Goal: Task Accomplishment & Management: Manage account settings

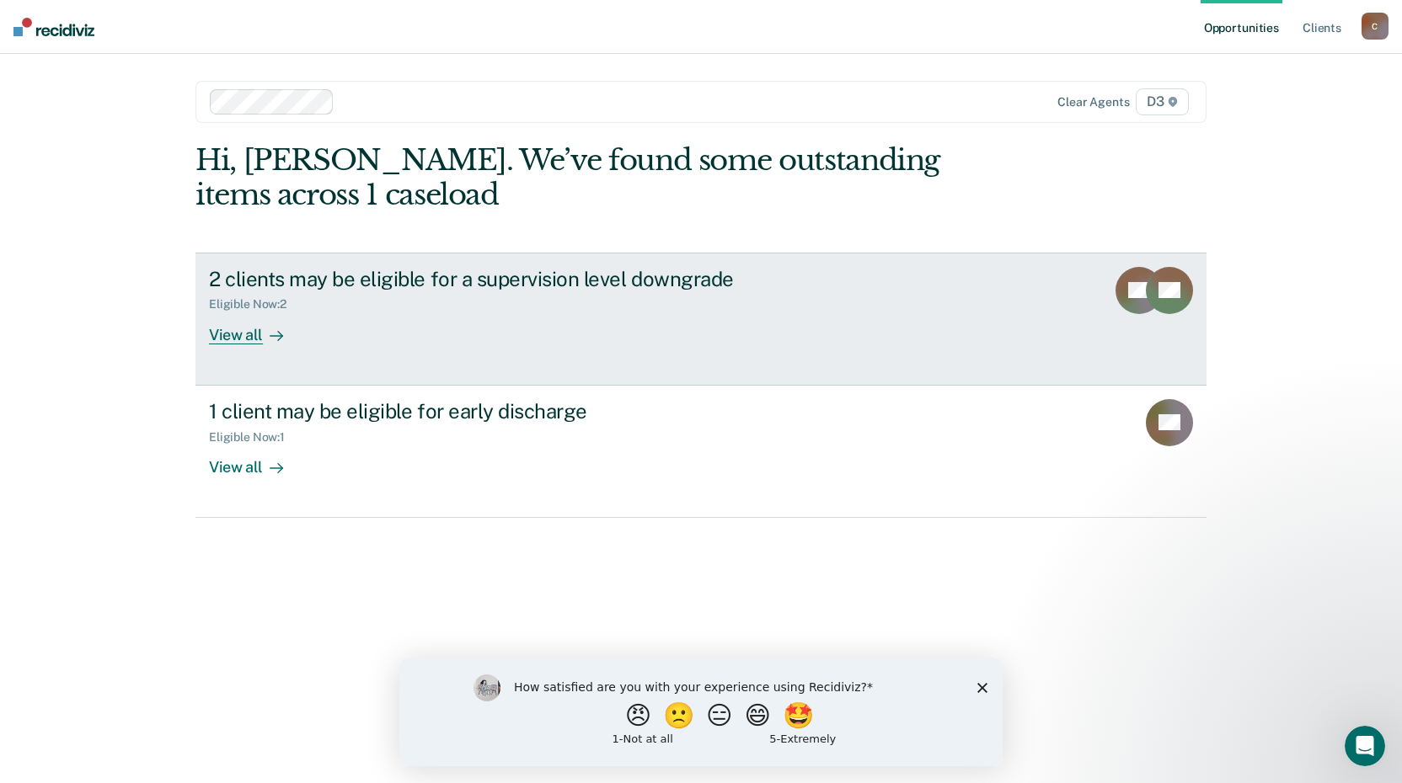
click at [221, 329] on div "View all" at bounding box center [256, 328] width 94 height 33
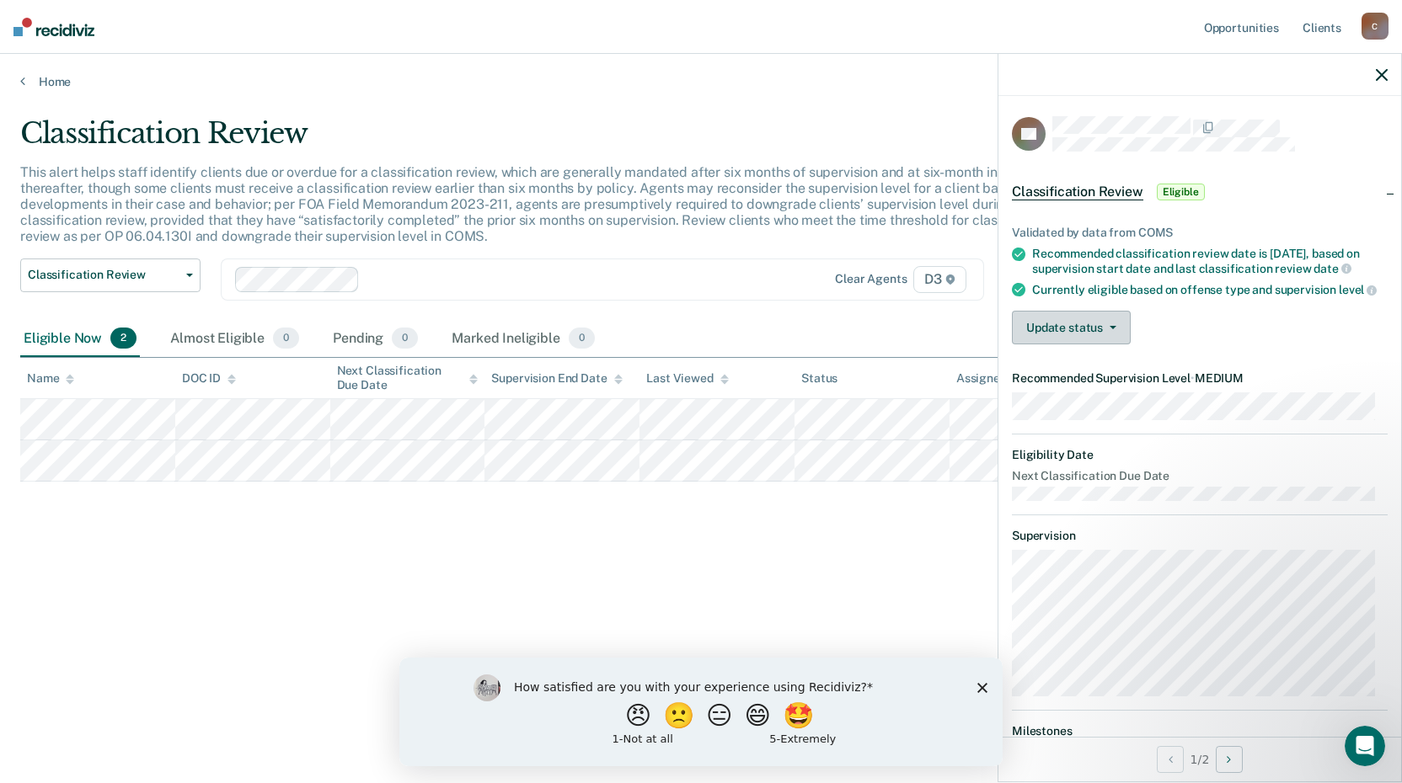
click at [1088, 341] on button "Update status" at bounding box center [1071, 328] width 119 height 34
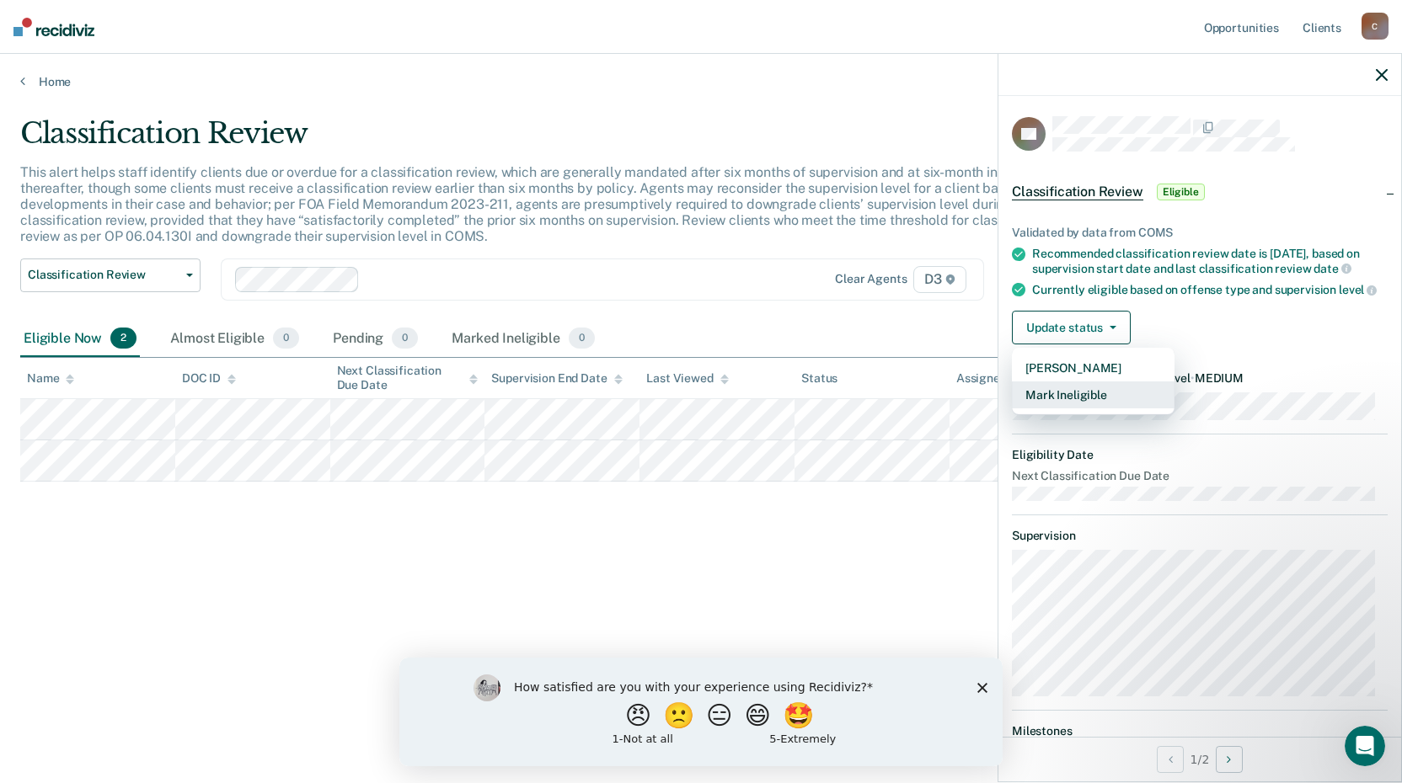
click at [1034, 409] on button "Mark Ineligible" at bounding box center [1093, 395] width 163 height 27
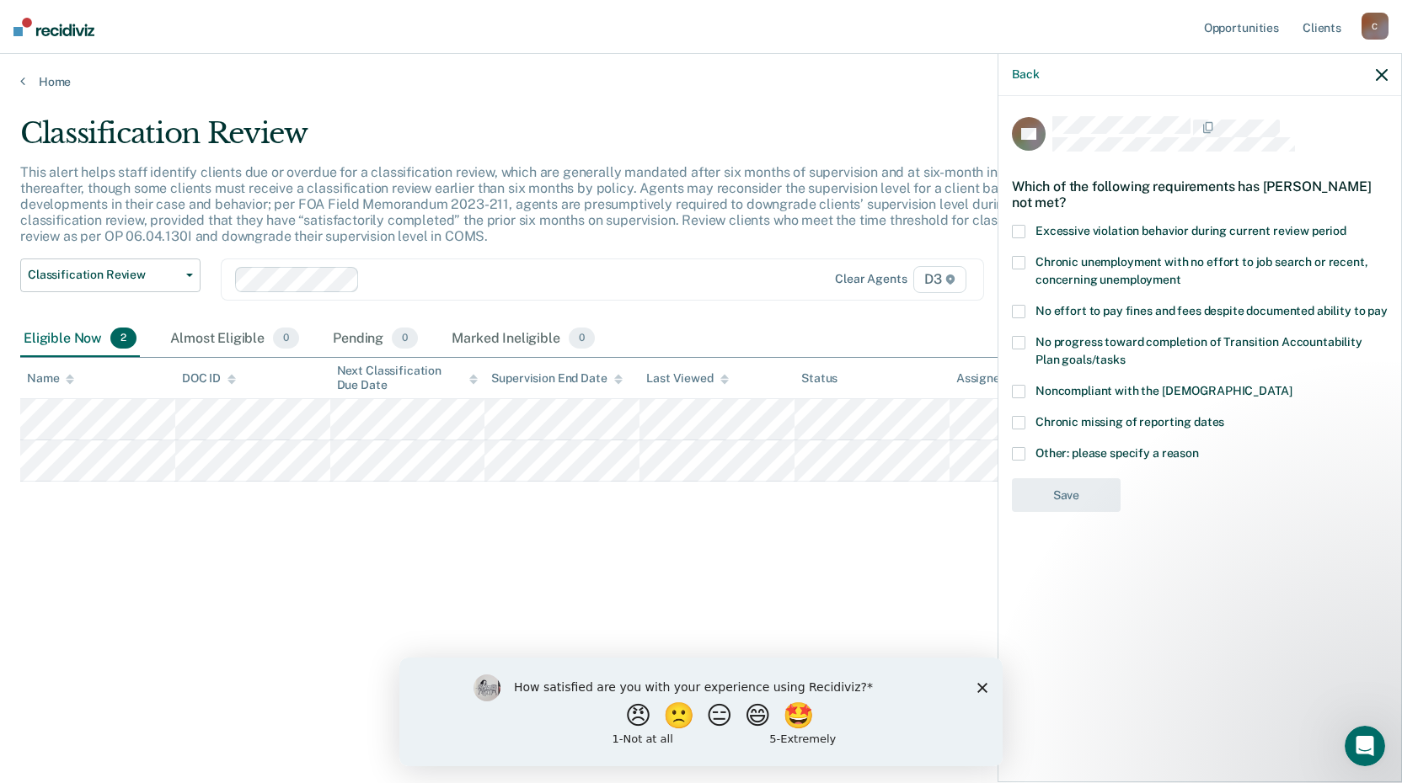
click at [1020, 448] on span at bounding box center [1018, 453] width 13 height 13
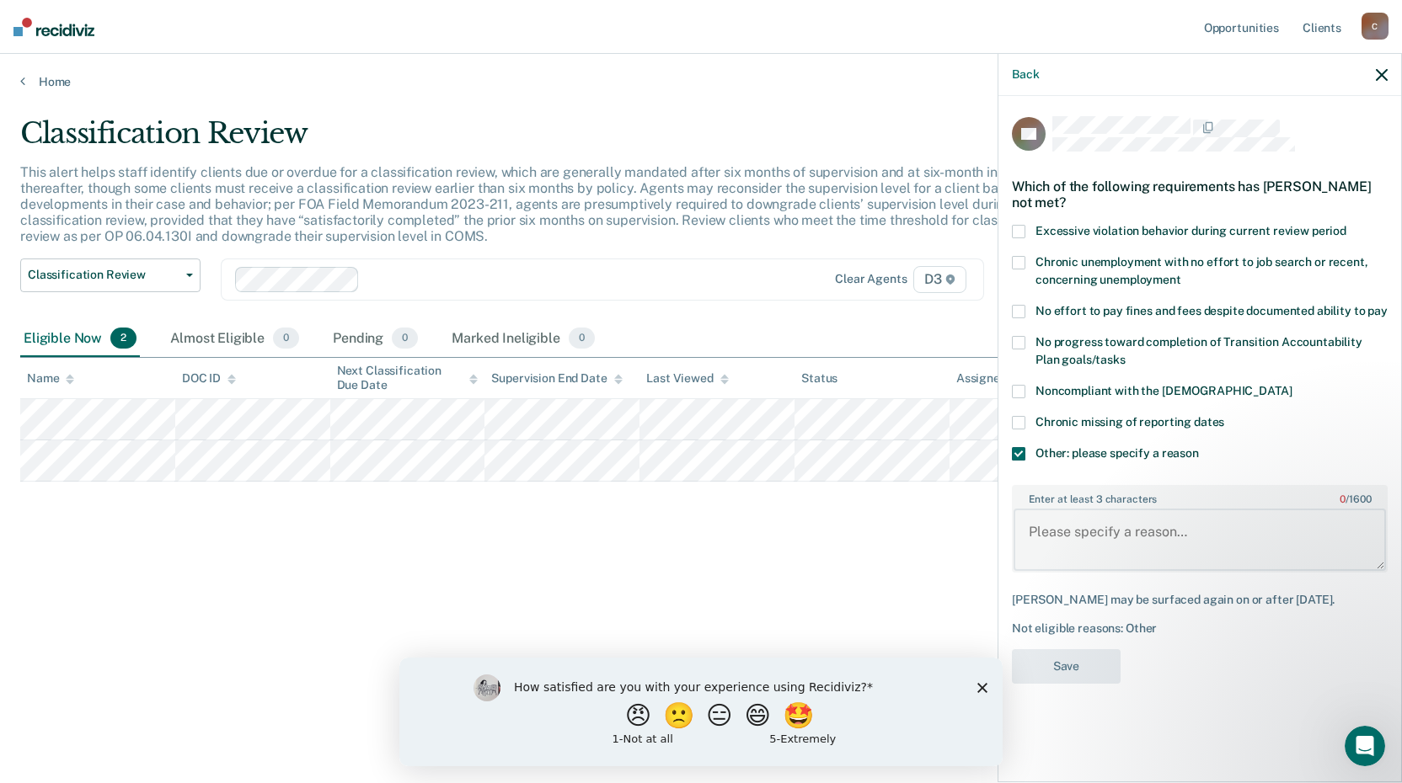
click at [1069, 551] on textarea "Enter at least 3 characters 0 / 1600" at bounding box center [1199, 540] width 372 height 62
type textarea "Sex Offender - GPS case per policy."
click at [1080, 682] on button "Save" at bounding box center [1066, 667] width 109 height 35
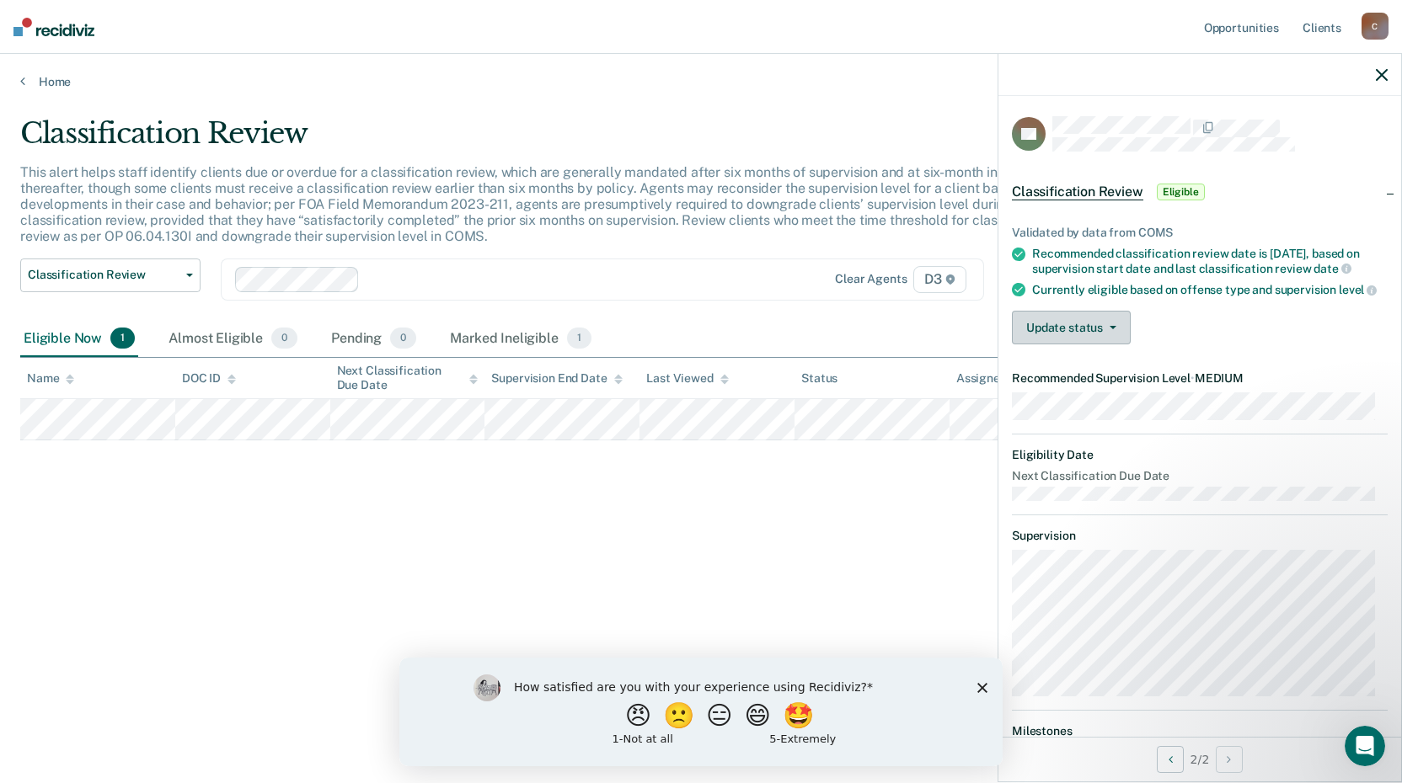
click at [1088, 345] on button "Update status" at bounding box center [1071, 328] width 119 height 34
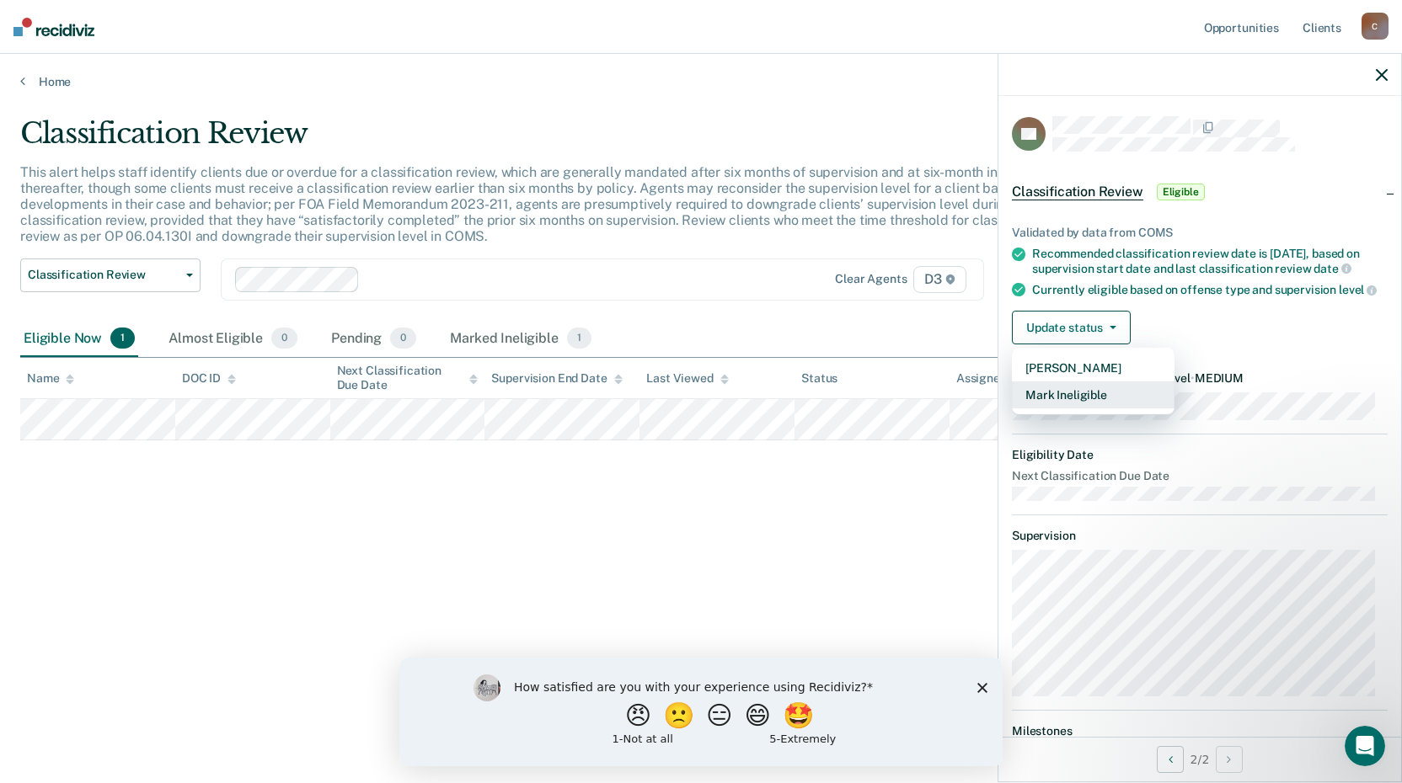
click at [1072, 409] on button "Mark Ineligible" at bounding box center [1093, 395] width 163 height 27
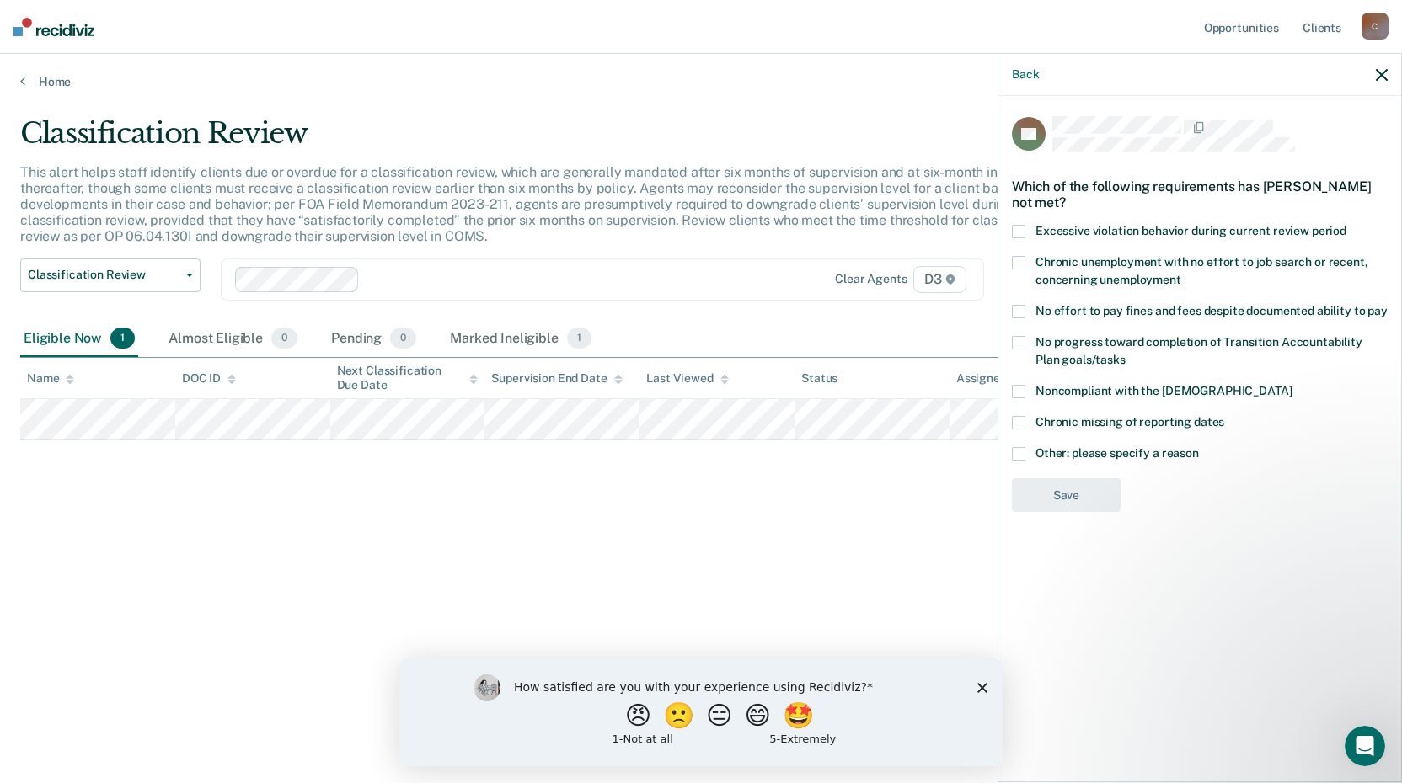
click at [1022, 455] on span at bounding box center [1018, 453] width 13 height 13
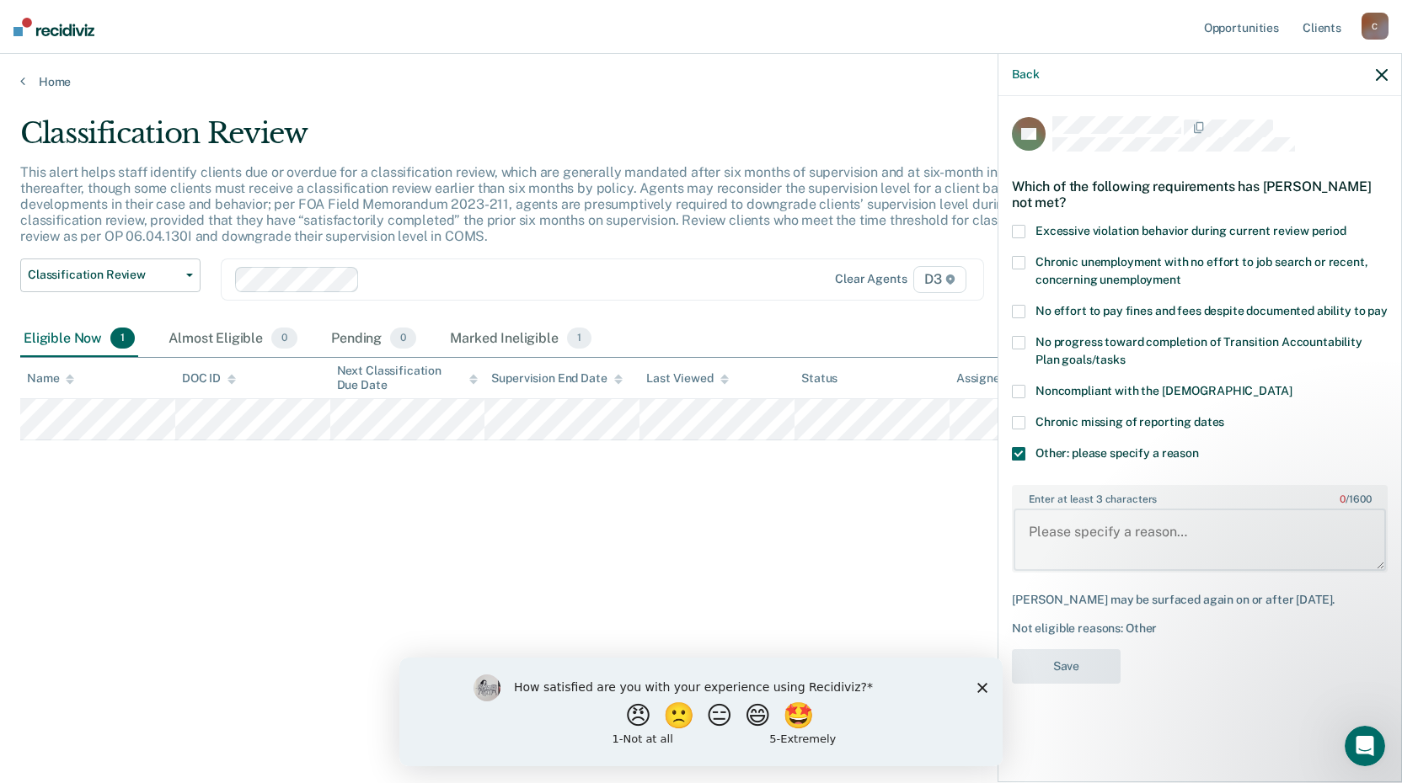
click at [1063, 539] on textarea "Enter at least 3 characters 0 / 1600" at bounding box center [1199, 540] width 372 height 62
type textarea "CSC 1st Case; GPS entire term"
click at [1064, 676] on button "Save" at bounding box center [1066, 667] width 109 height 35
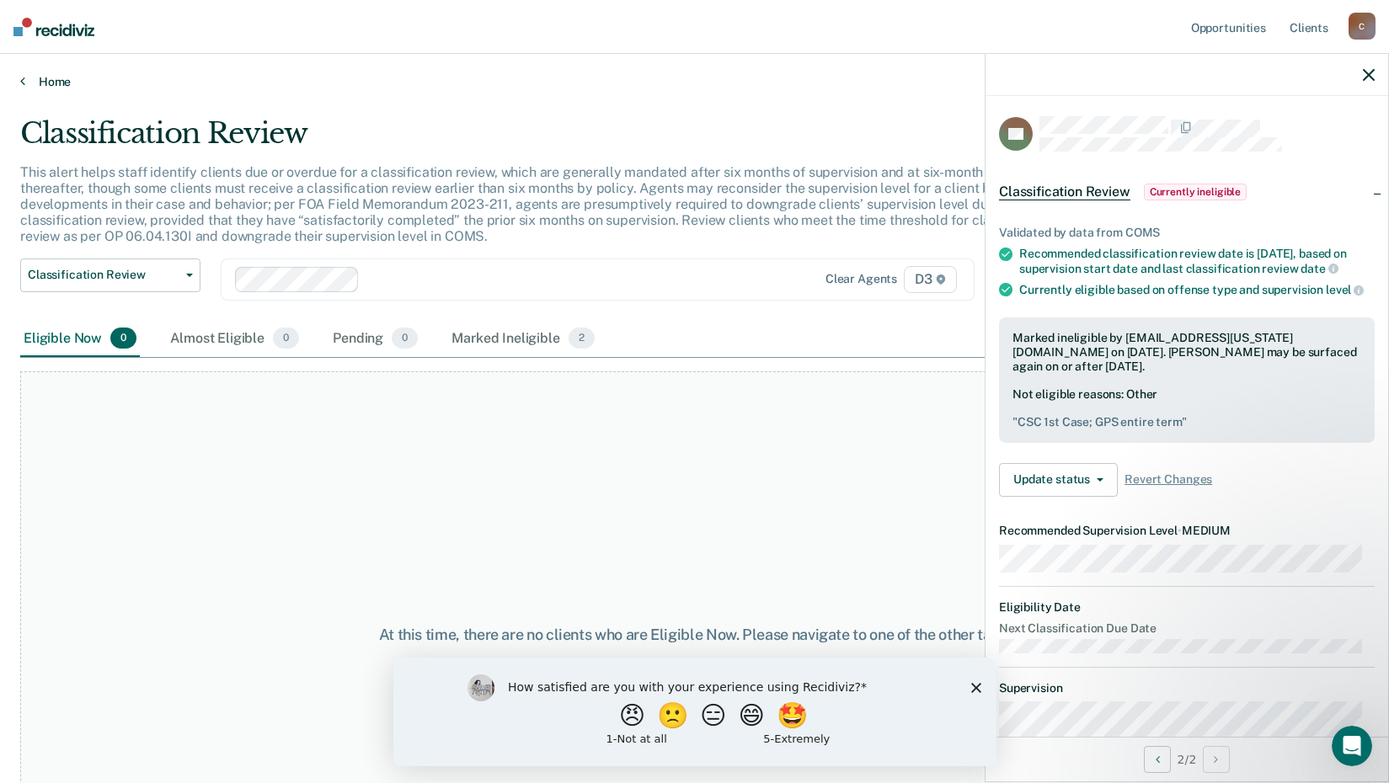
click at [56, 77] on link "Home" at bounding box center [694, 81] width 1349 height 15
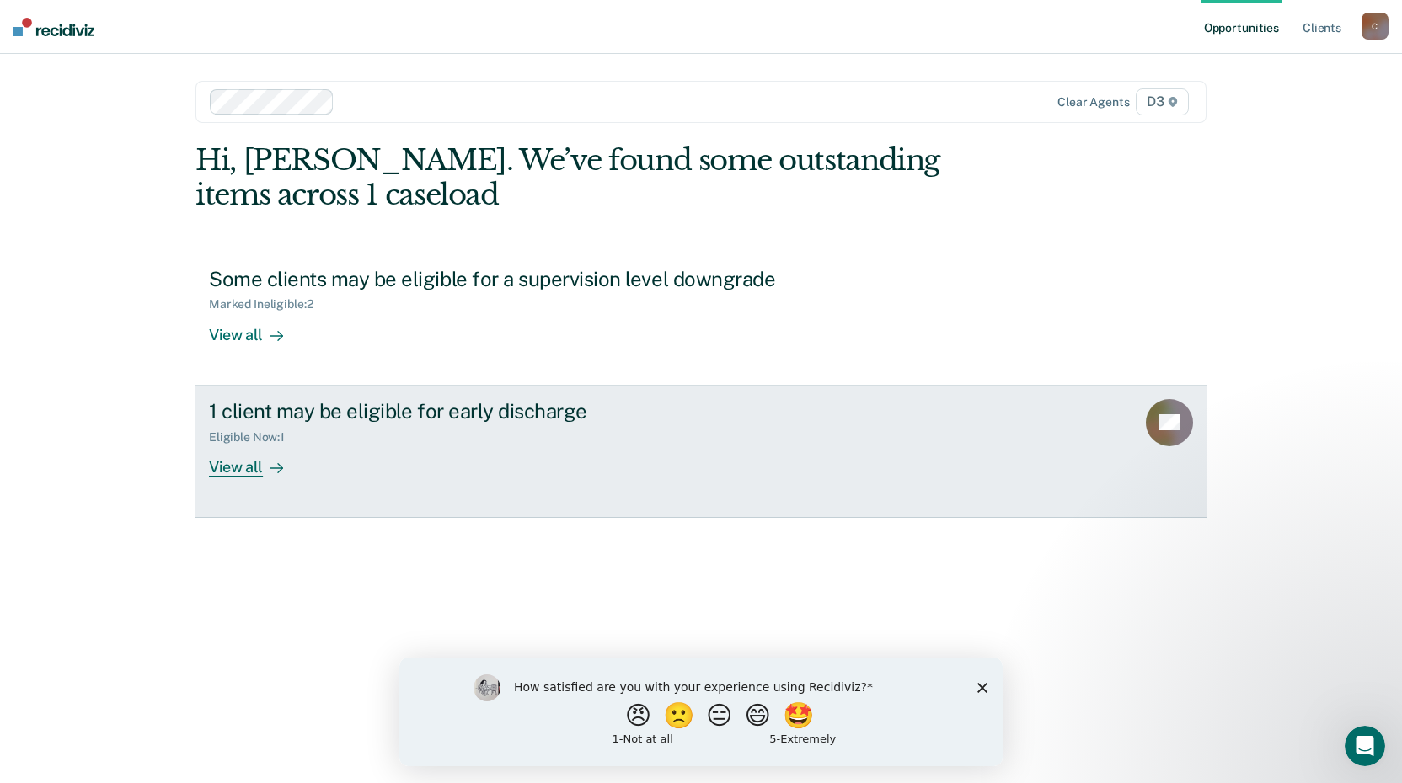
click at [227, 463] on div "View all" at bounding box center [256, 460] width 94 height 33
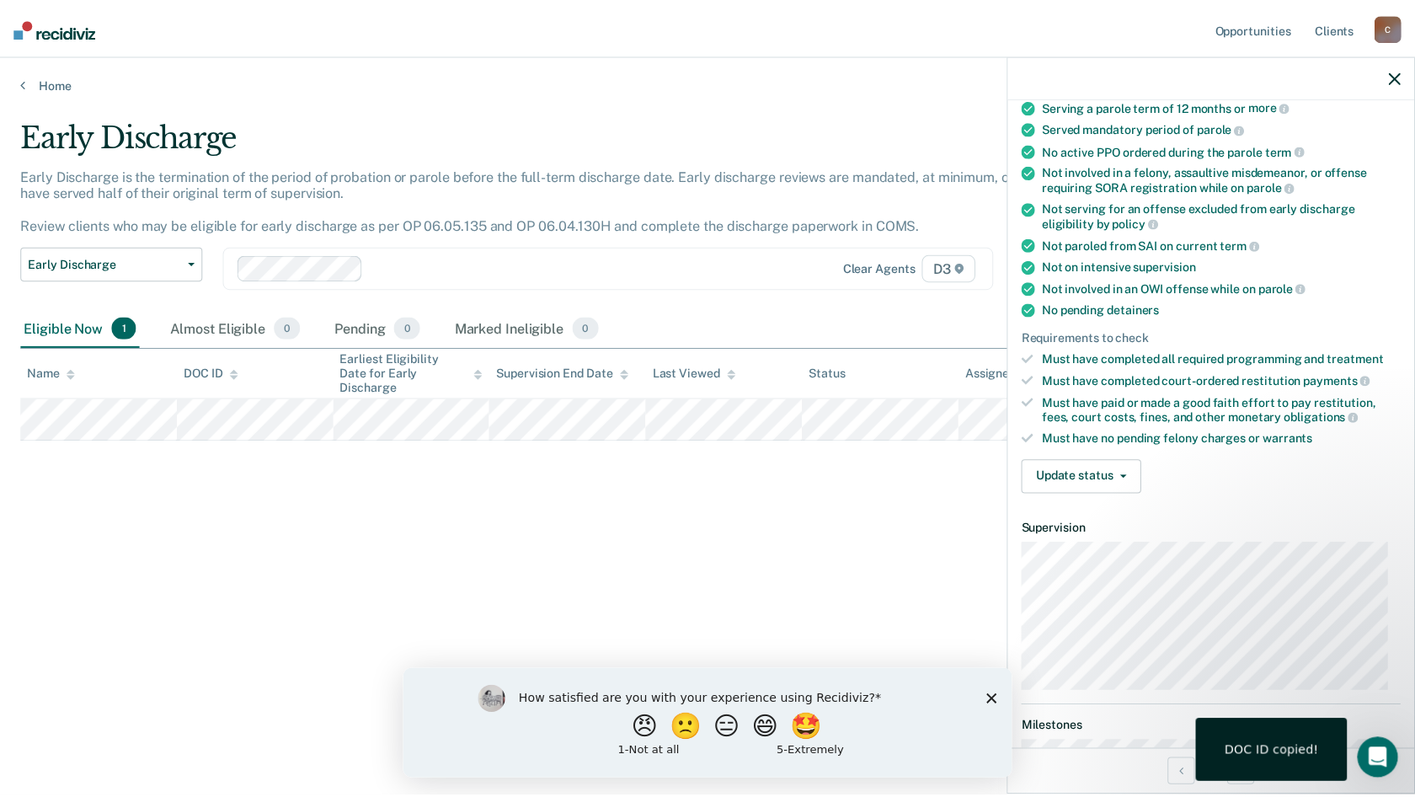
scroll to position [289, 0]
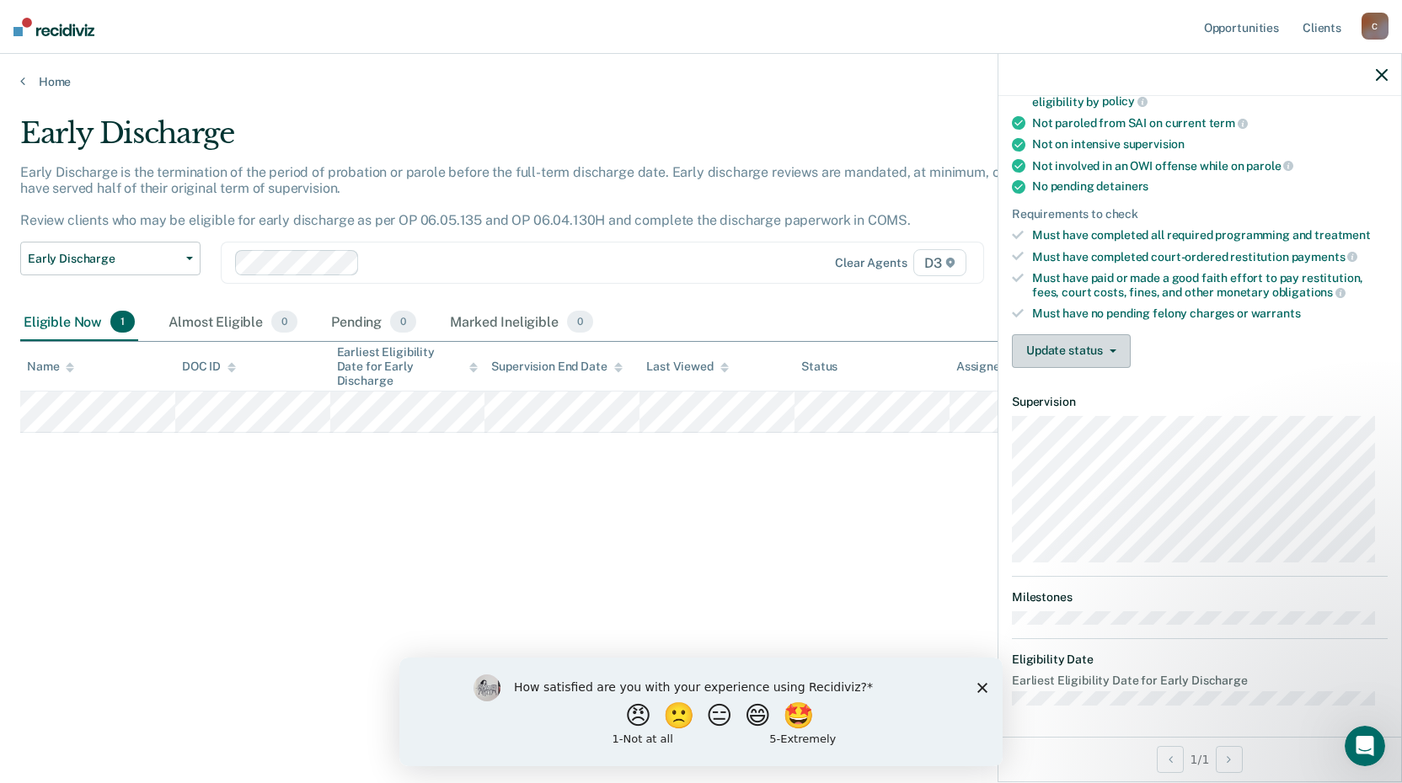
click at [1071, 354] on button "Update status" at bounding box center [1071, 351] width 119 height 34
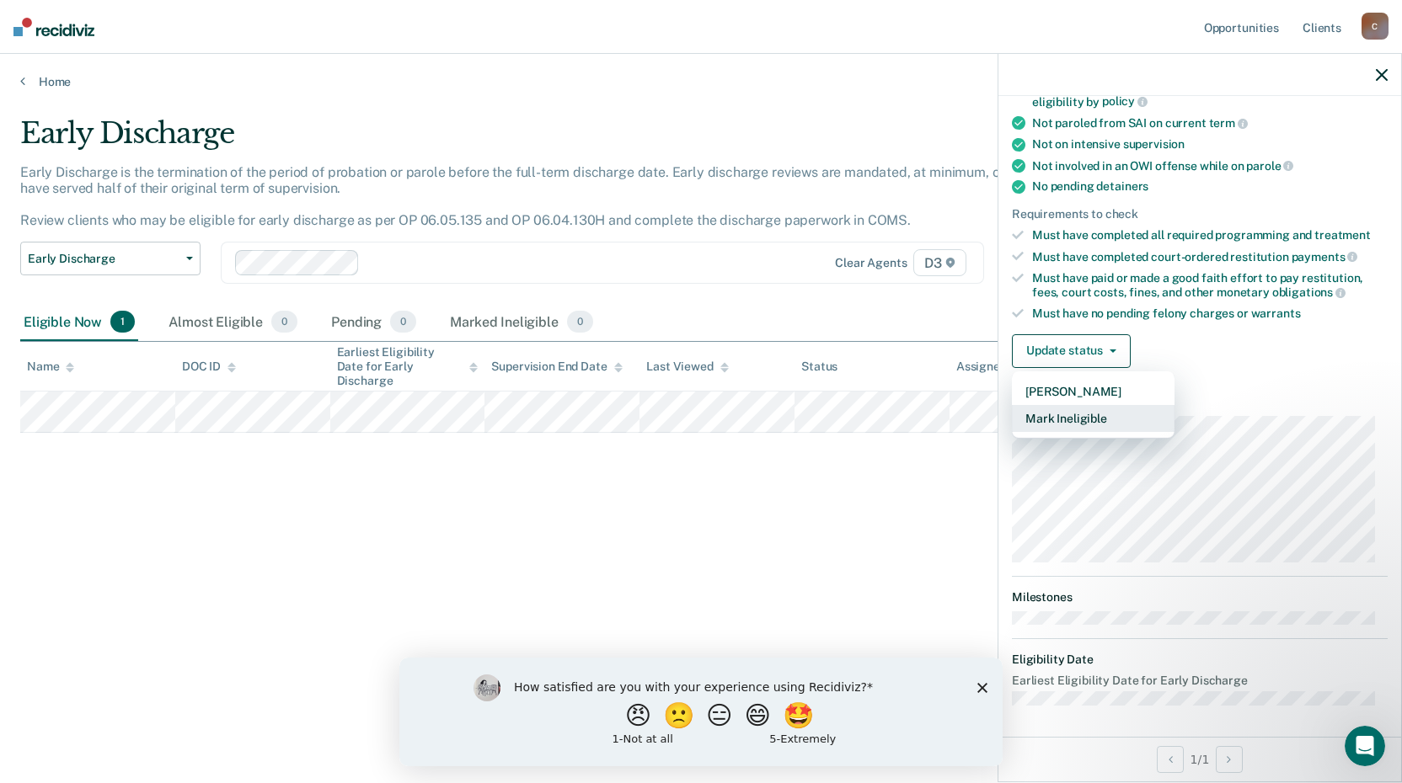
click at [1059, 421] on button "Mark Ineligible" at bounding box center [1093, 418] width 163 height 27
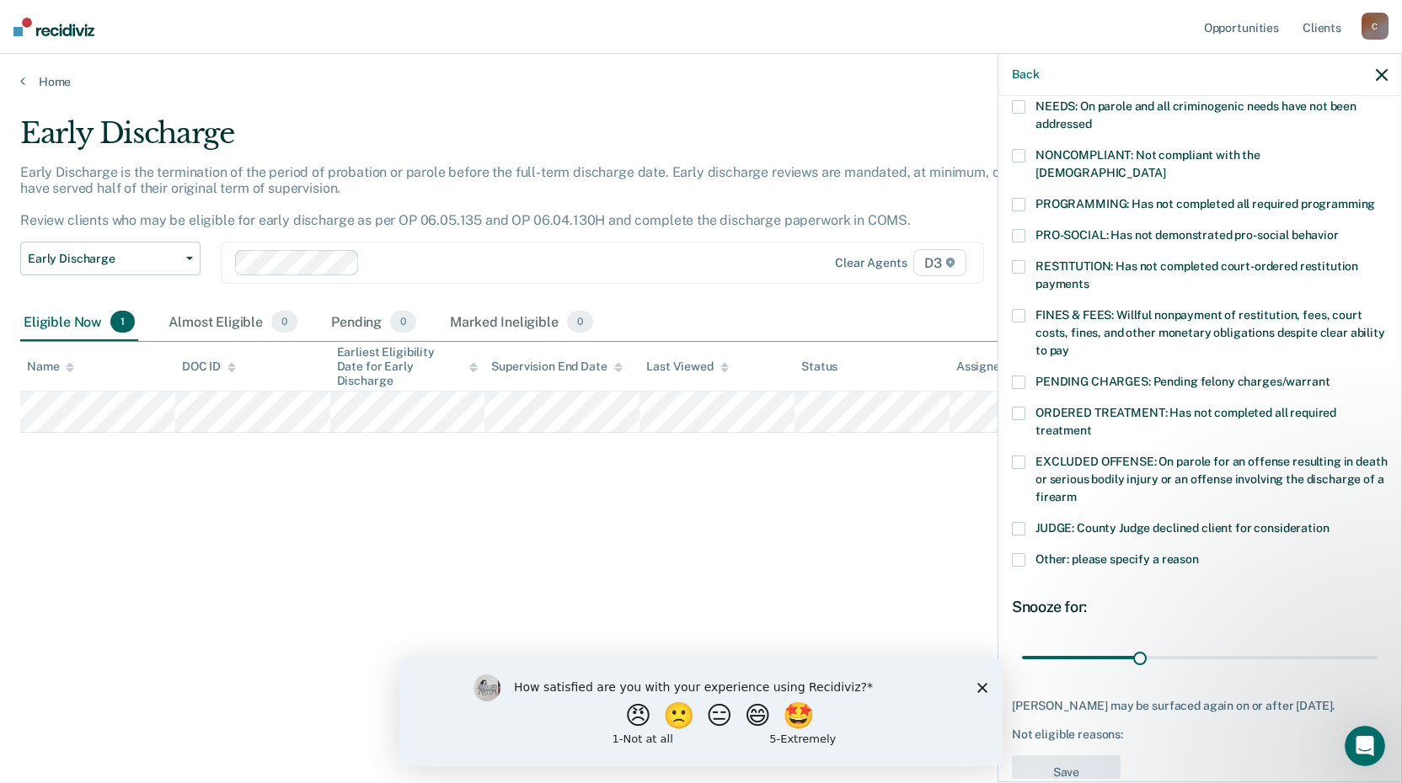
drag, startPoint x: 881, startPoint y: 556, endPoint x: 795, endPoint y: 559, distance: 86.0
click at [795, 559] on div "Early Discharge Early Discharge is the termination of the period of probation o…" at bounding box center [700, 386] width 1361 height 541
click at [907, 513] on div "Early Discharge Early Discharge is the termination of the period of probation o…" at bounding box center [700, 386] width 1361 height 541
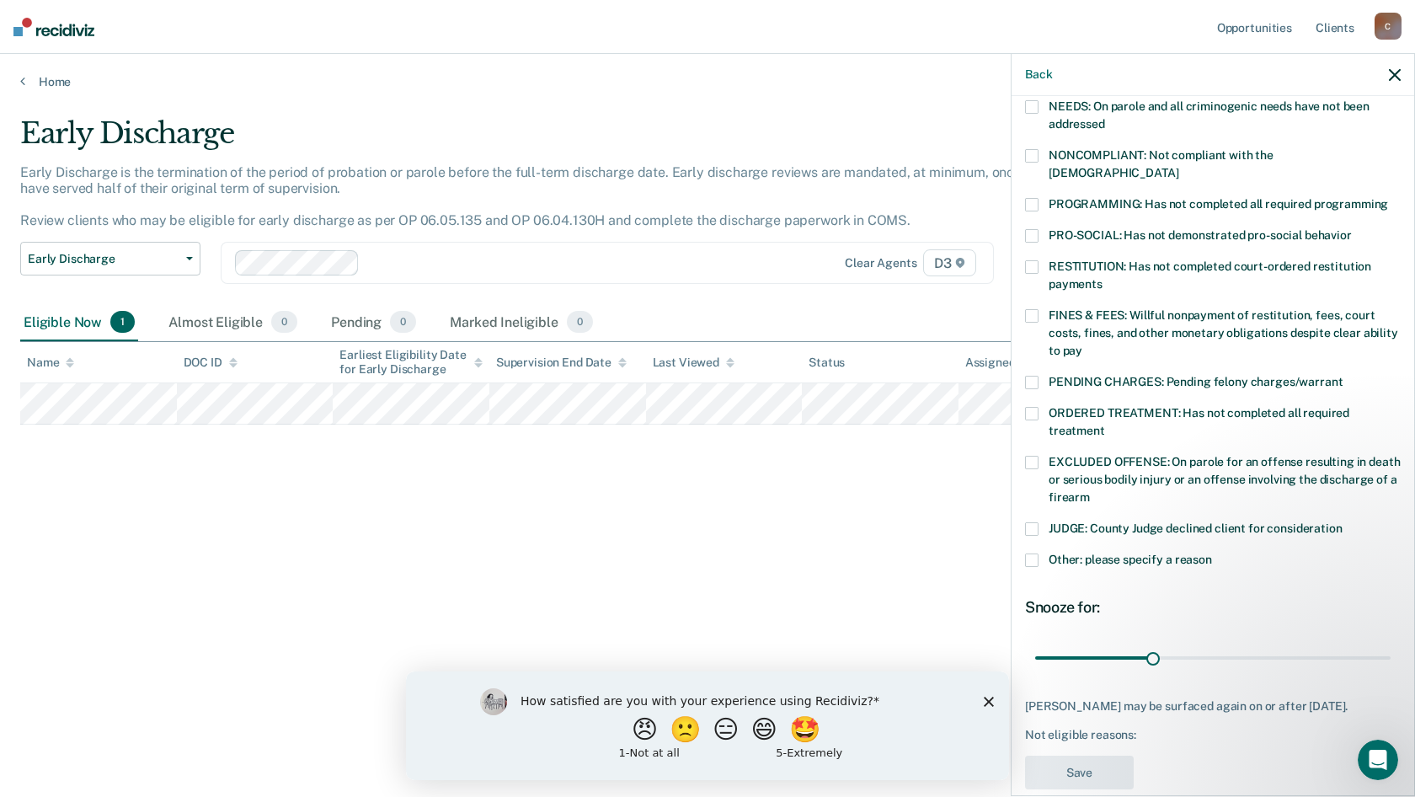
click at [1398, 72] on icon "button" at bounding box center [1395, 75] width 12 height 12
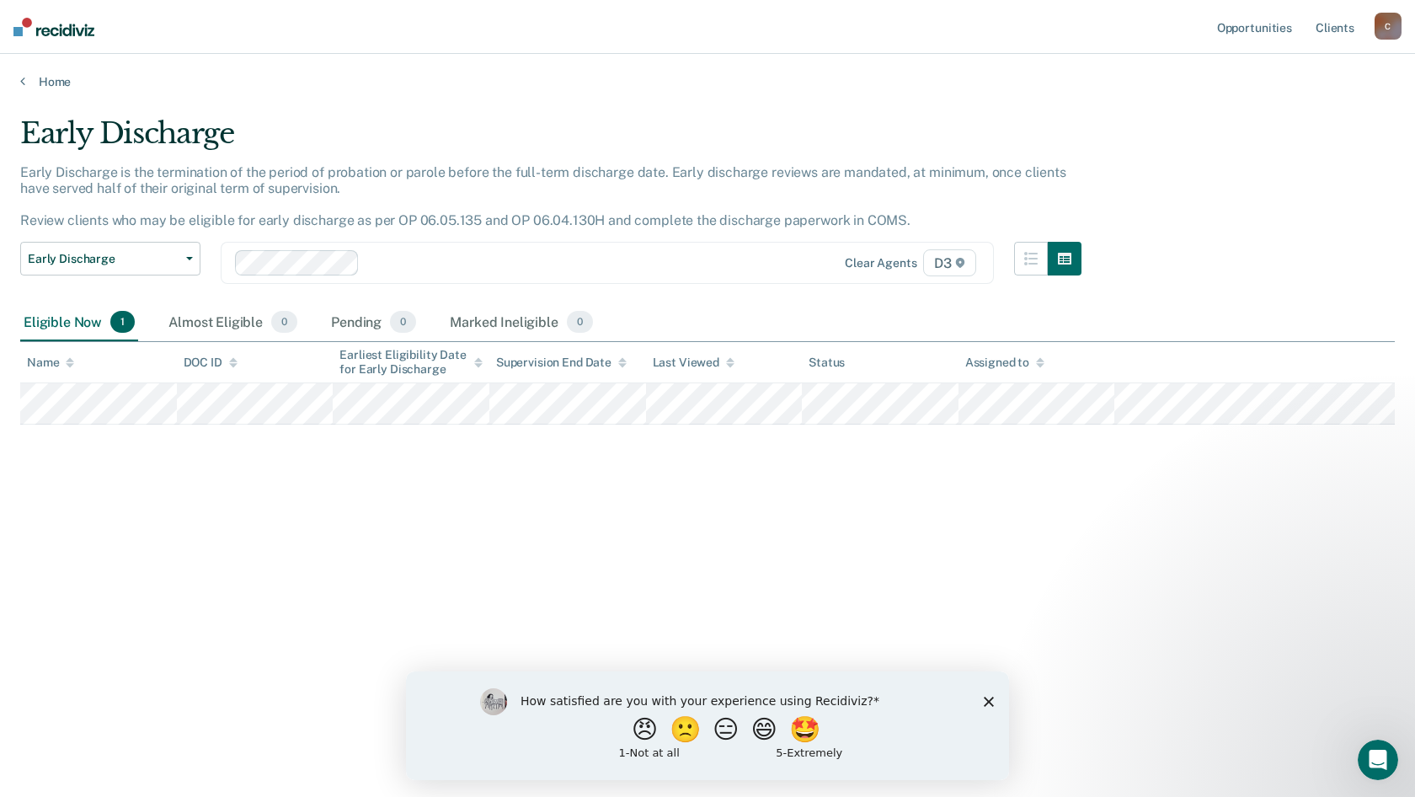
scroll to position [276, 0]
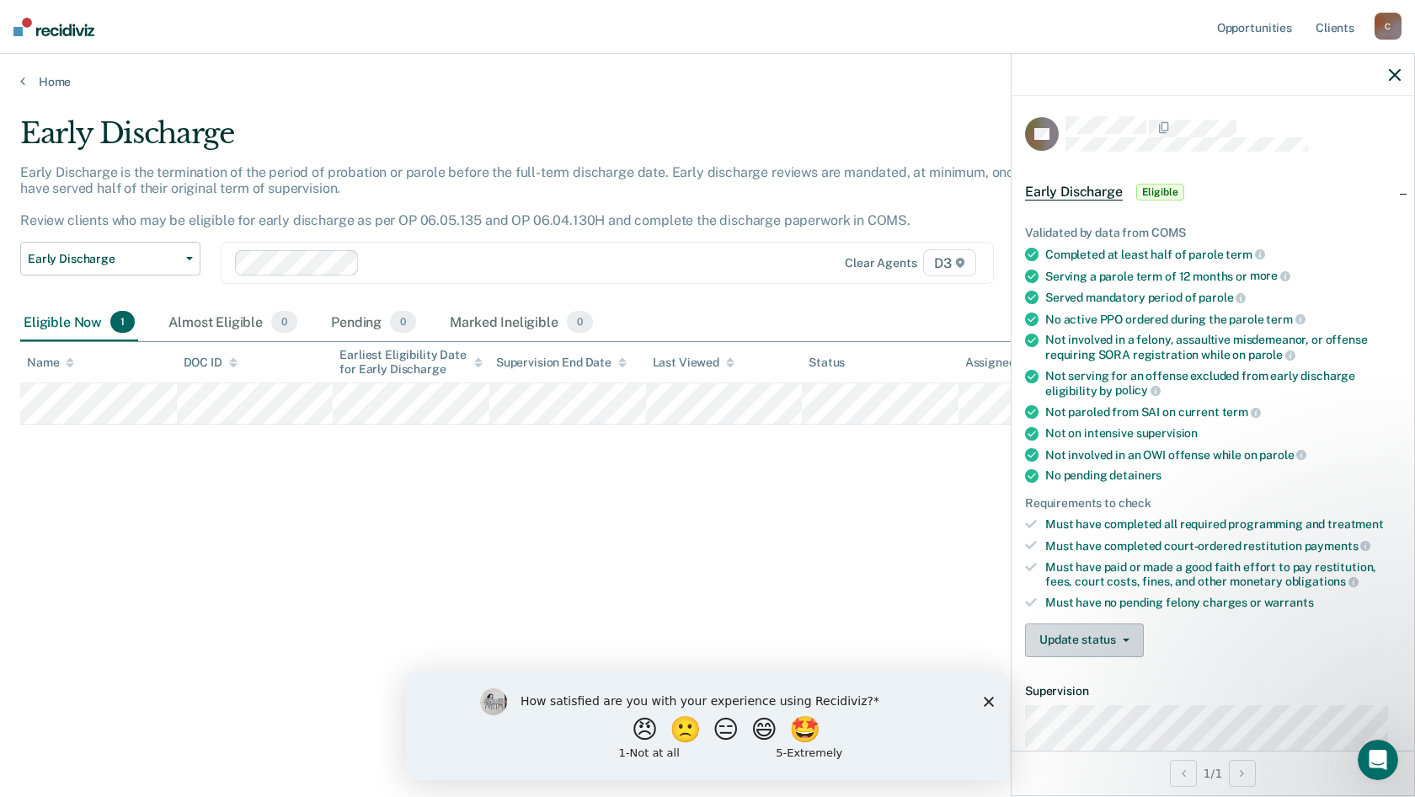
click at [1093, 630] on button "Update status" at bounding box center [1084, 640] width 119 height 34
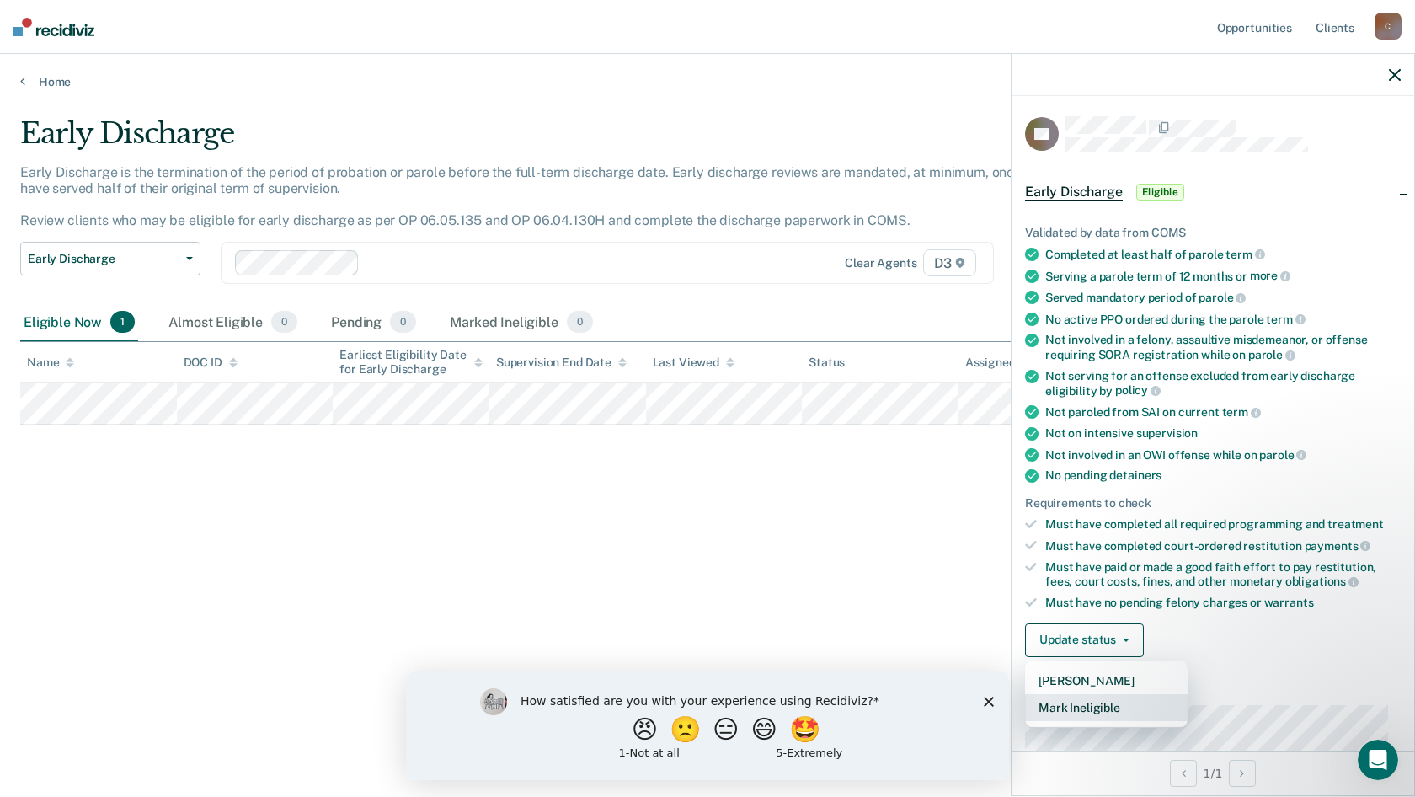
click at [1093, 703] on button "Mark Ineligible" at bounding box center [1106, 707] width 163 height 27
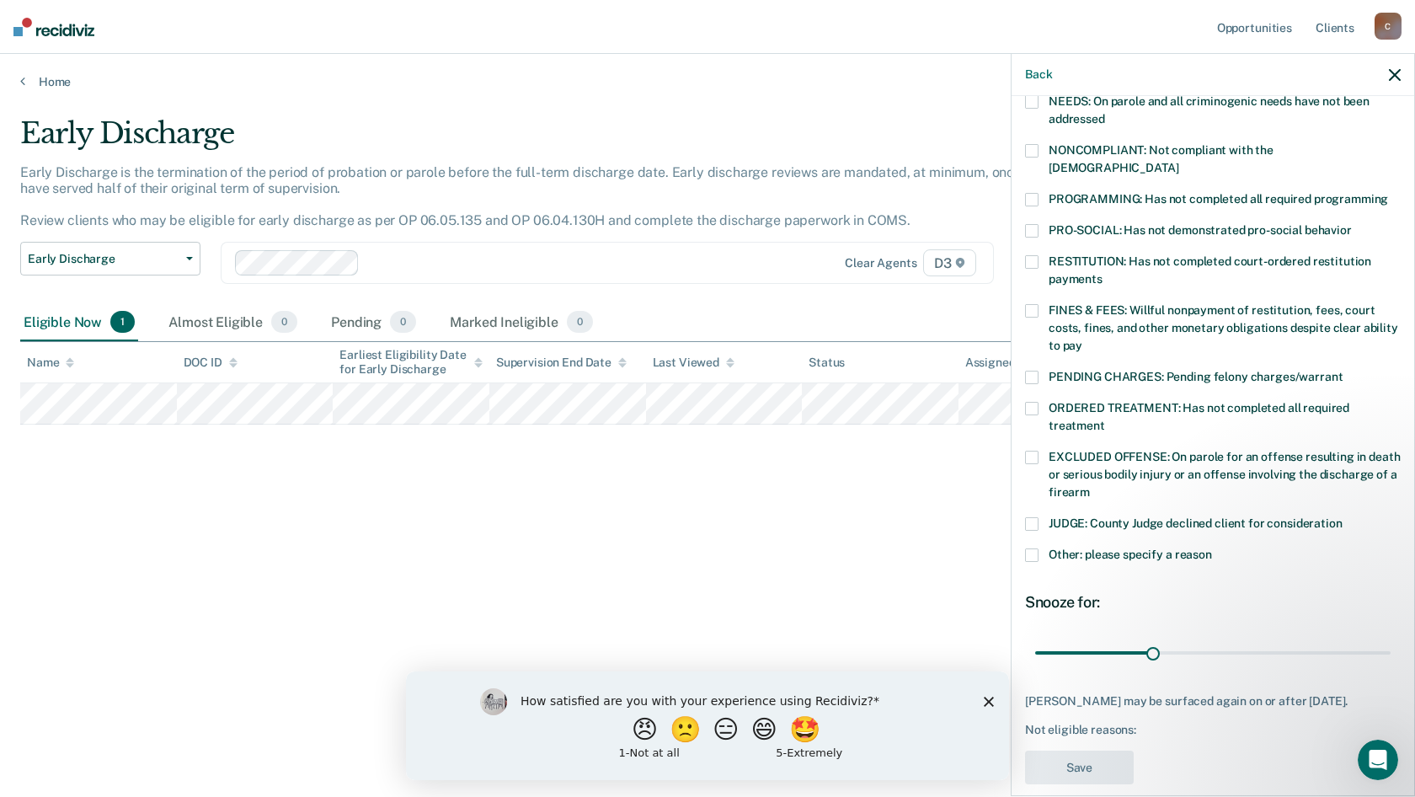
scroll to position [311, 0]
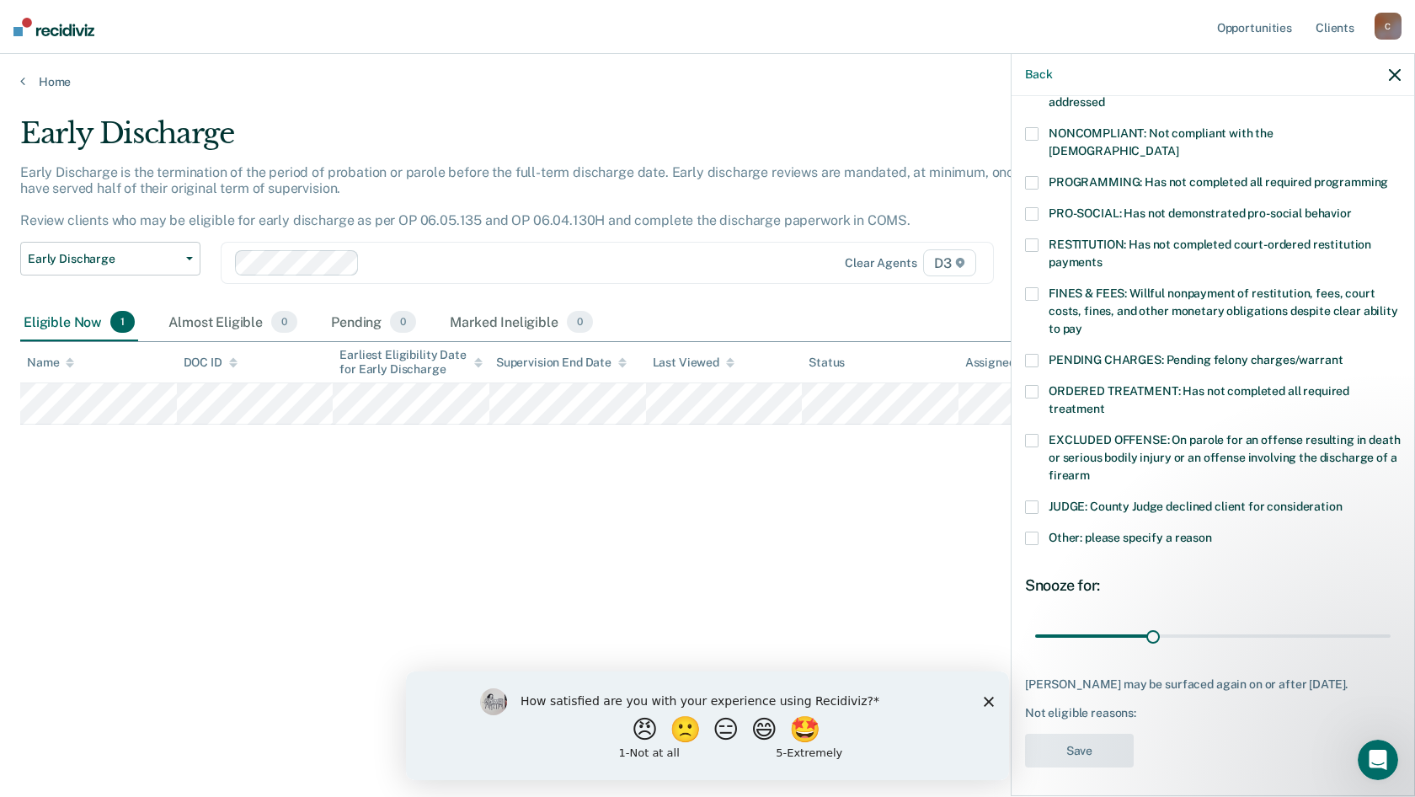
click at [1037, 532] on span at bounding box center [1031, 538] width 13 height 13
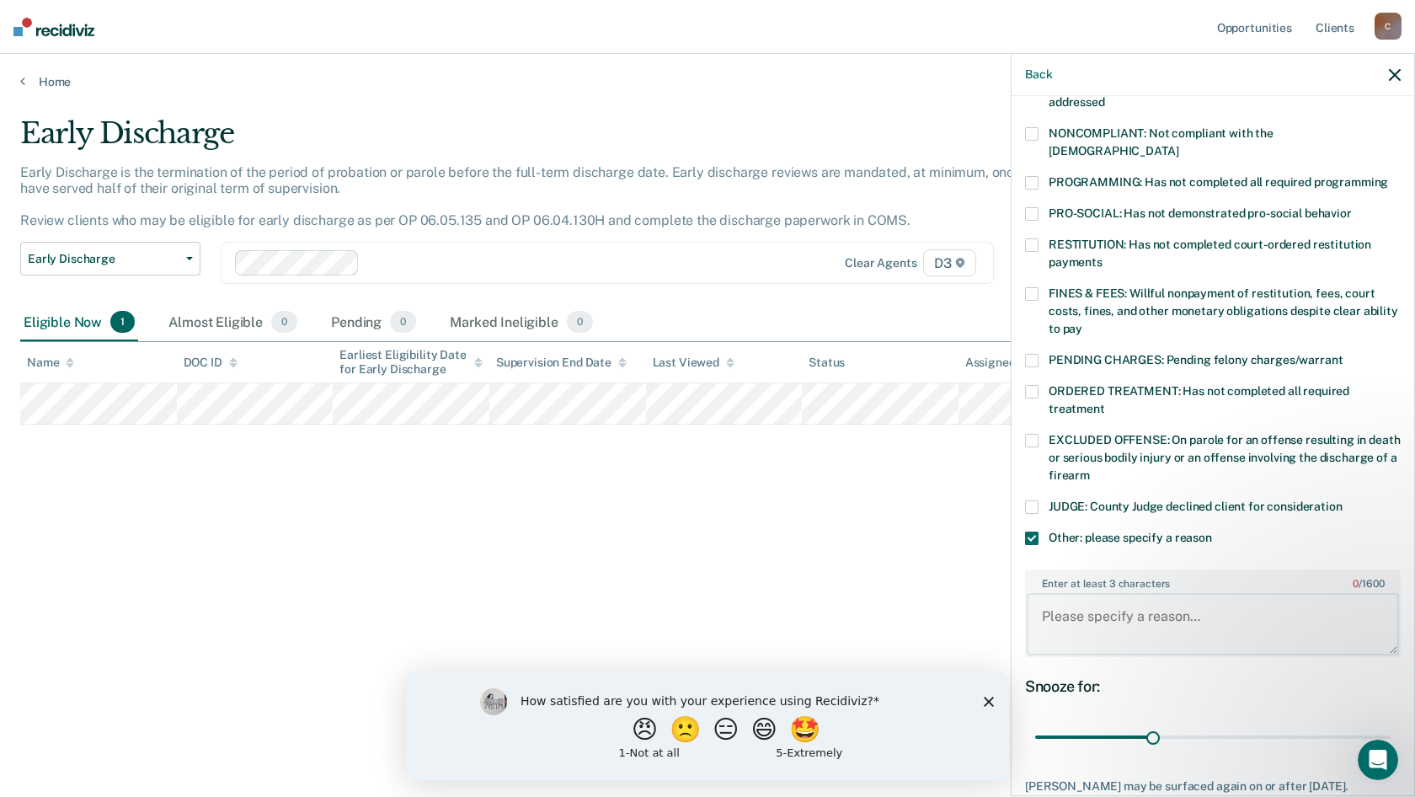
click at [1061, 600] on textarea "Enter at least 3 characters 0 / 1600" at bounding box center [1213, 624] width 372 height 62
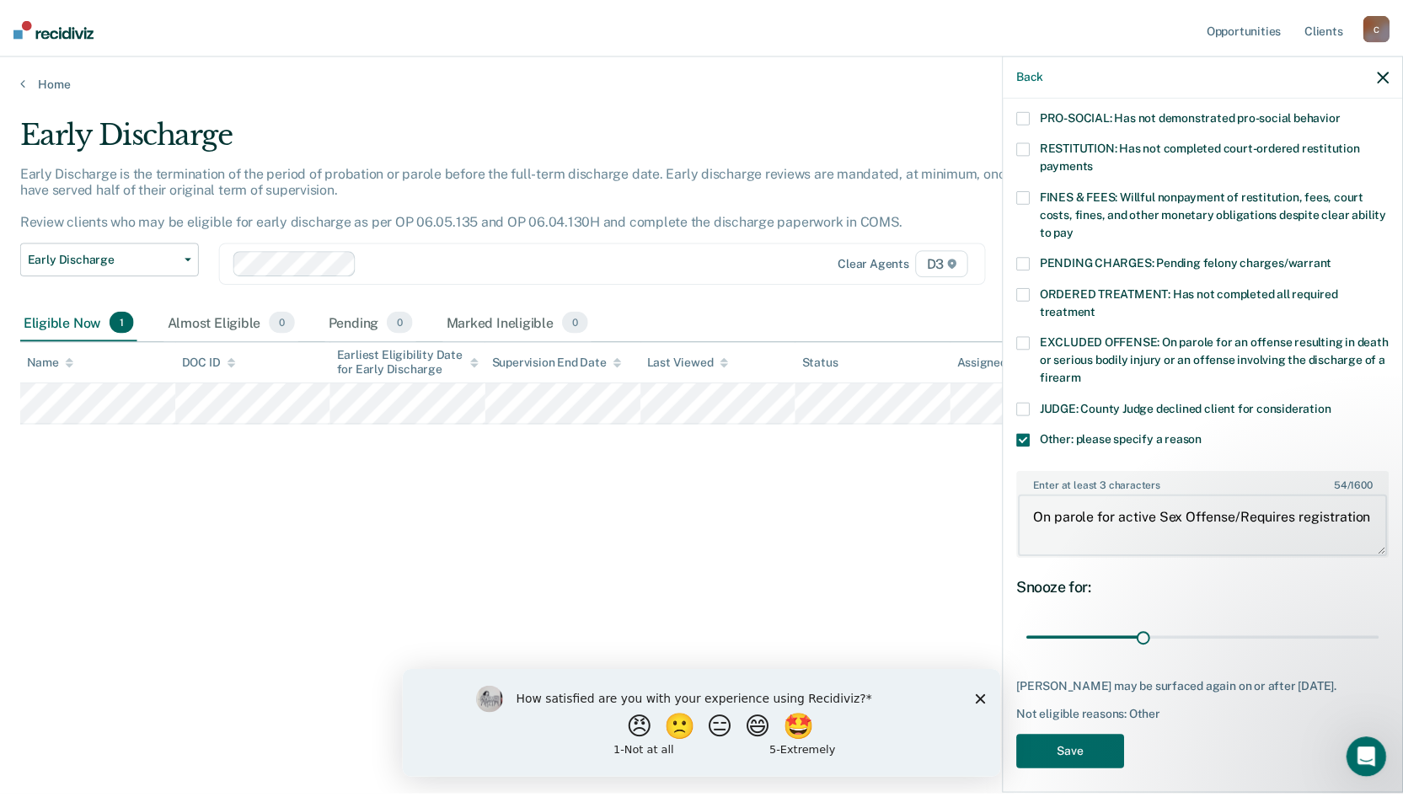
scroll to position [413, 0]
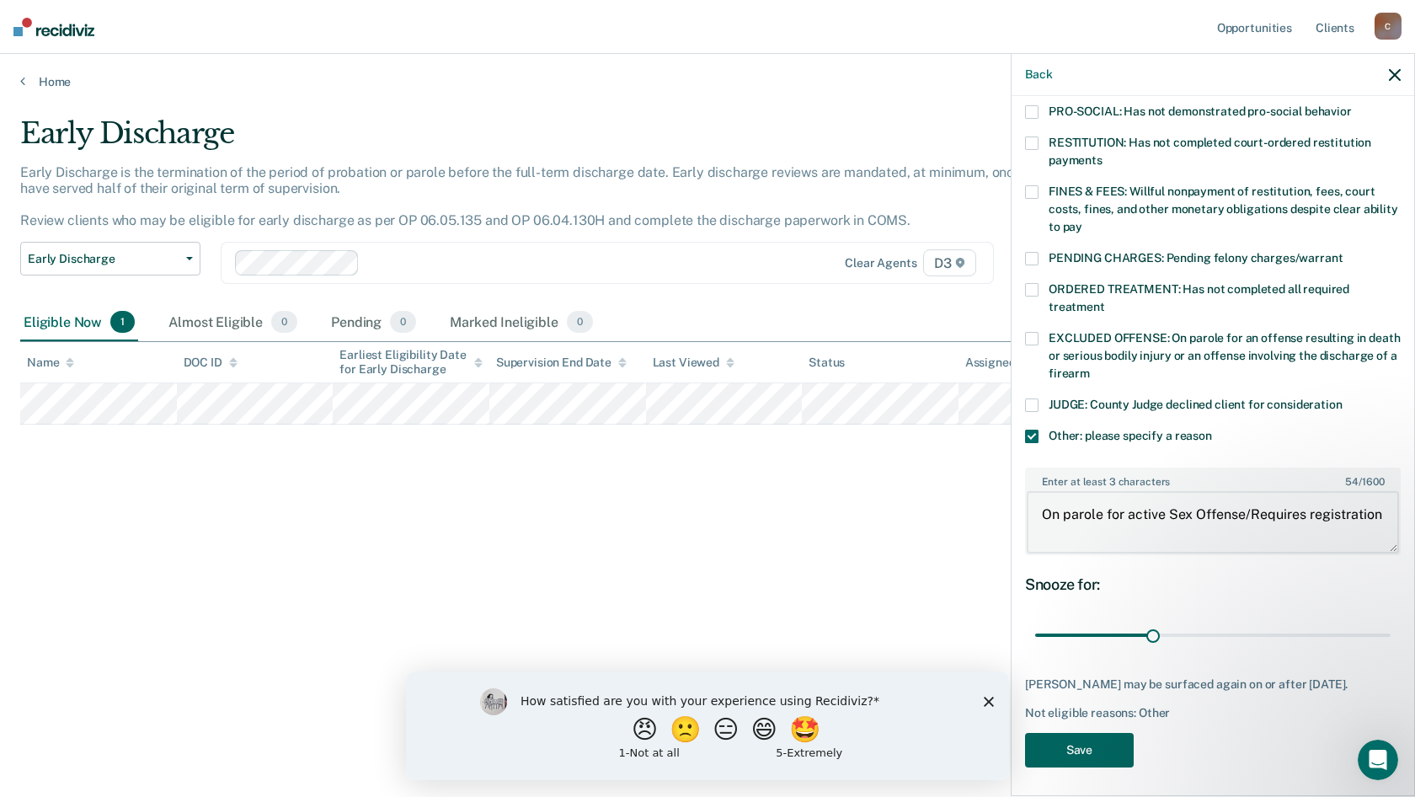
type textarea "On parole for active Sex Offense/Requires registration"
click at [1084, 746] on button "Save" at bounding box center [1079, 750] width 109 height 35
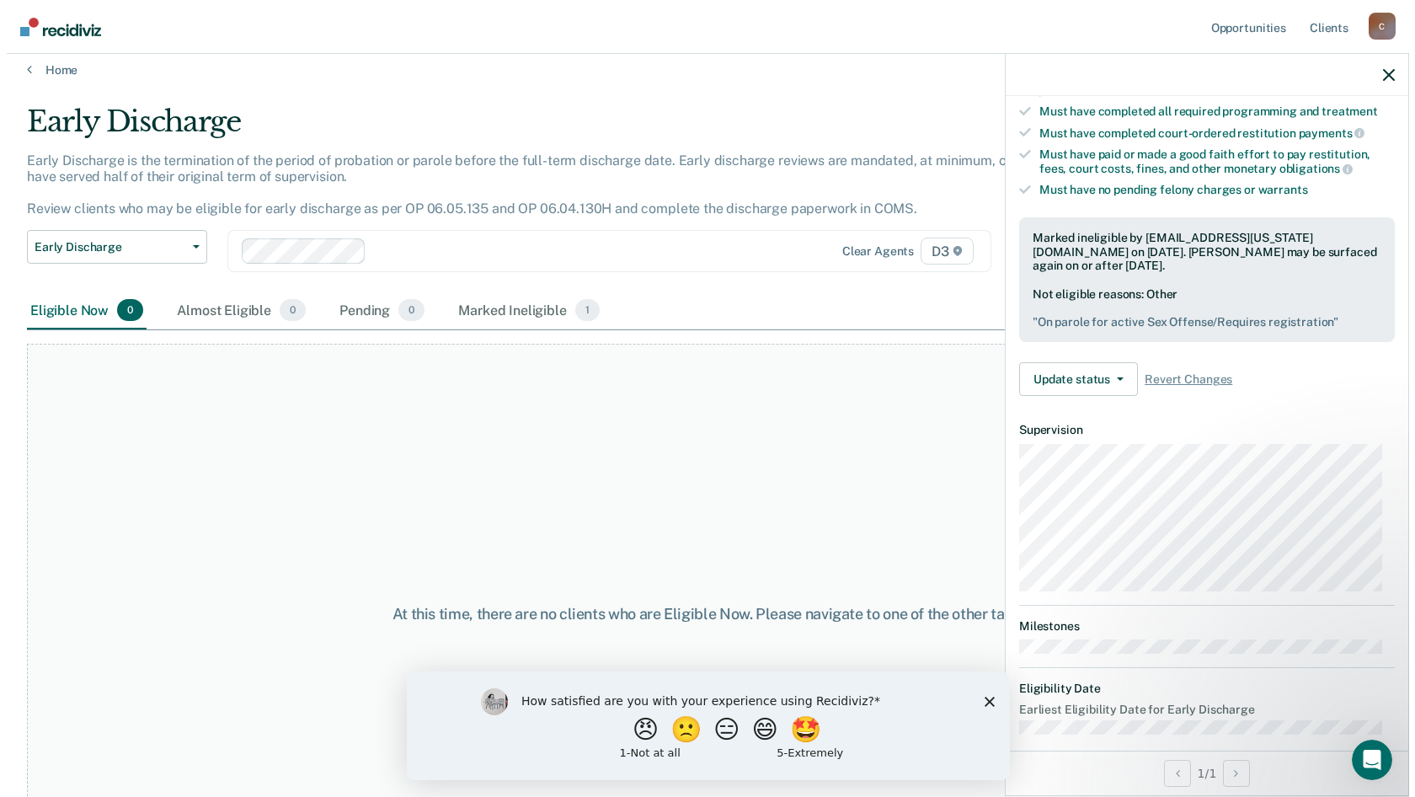
scroll to position [0, 0]
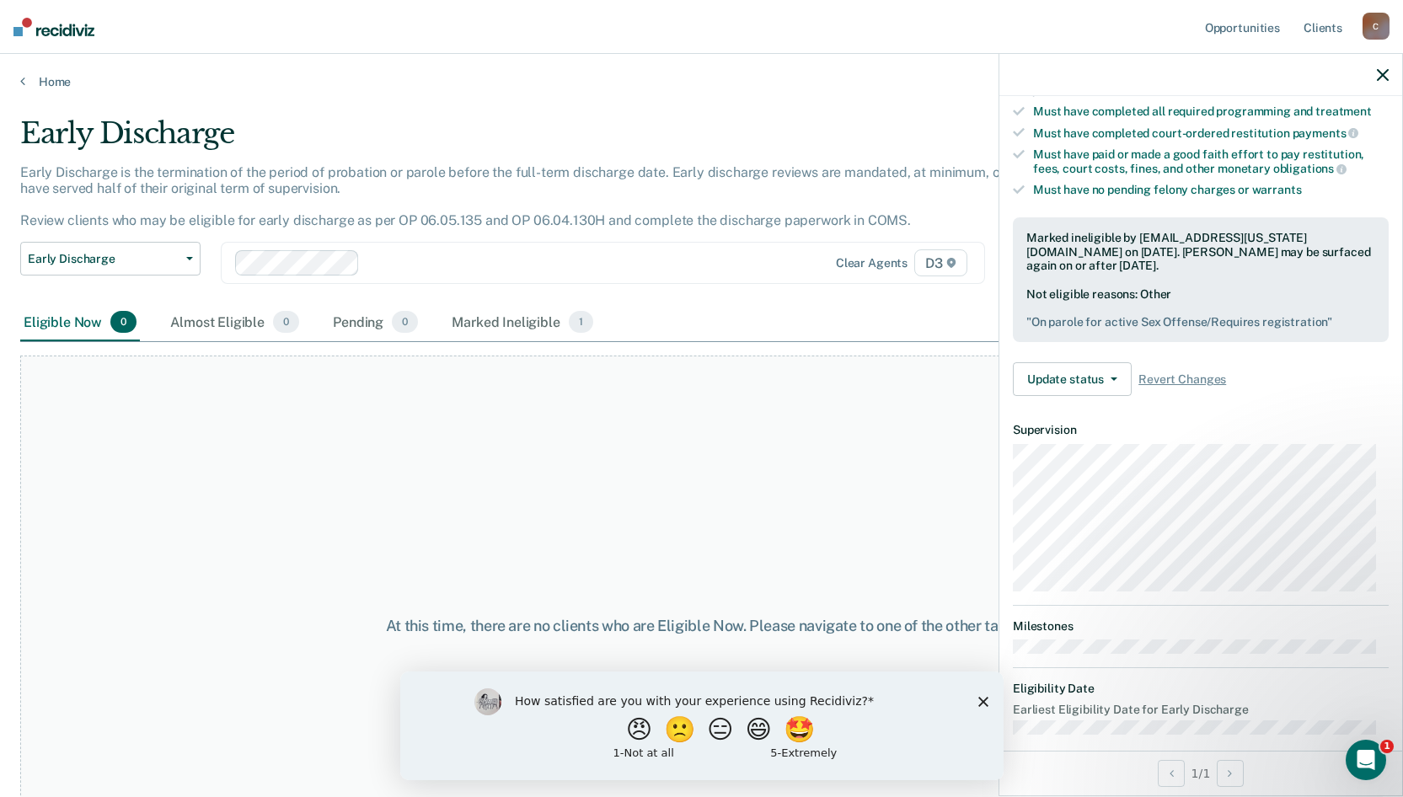
click at [985, 699] on icon "Close survey" at bounding box center [982, 701] width 10 height 10
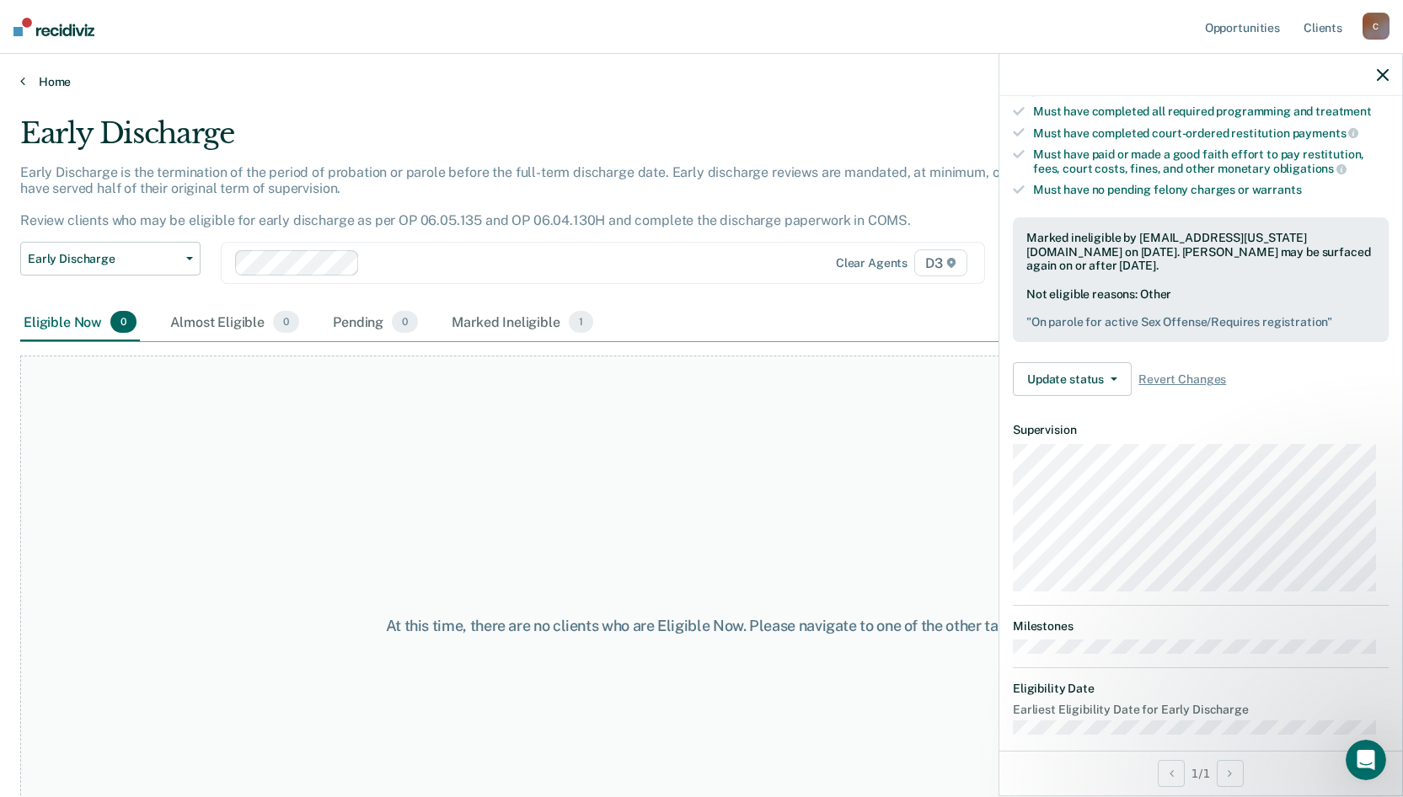
click at [52, 76] on link "Home" at bounding box center [701, 81] width 1362 height 15
